Goal: Find contact information

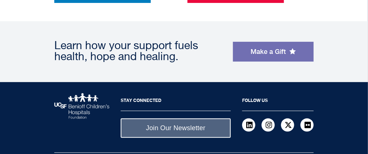
scroll to position [885, 0]
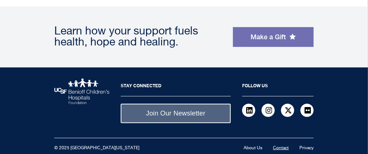
click at [280, 146] on link "Contact" at bounding box center [281, 148] width 16 height 4
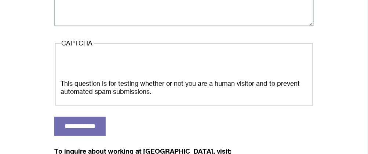
scroll to position [240, 0]
